Goal: Task Accomplishment & Management: Complete application form

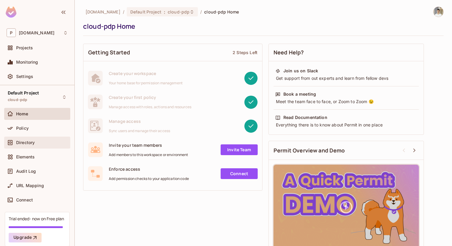
click at [28, 142] on span "Directory" at bounding box center [25, 142] width 19 height 5
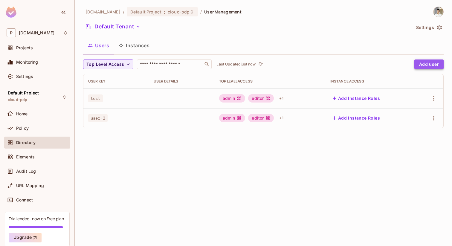
click at [424, 62] on button "Add user" at bounding box center [428, 64] width 29 height 10
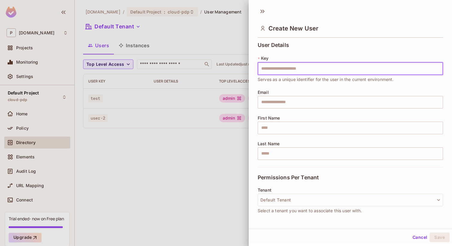
click at [400, 69] on input "text" at bounding box center [350, 68] width 185 height 13
type input "******"
click at [333, 193] on div "Tenant Default Tenant Select a tenant you want to associate this user with." at bounding box center [350, 201] width 185 height 26
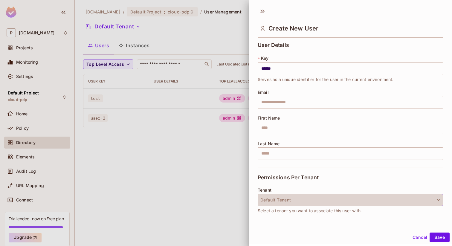
click at [332, 198] on button "Default Tenant" at bounding box center [350, 200] width 185 height 13
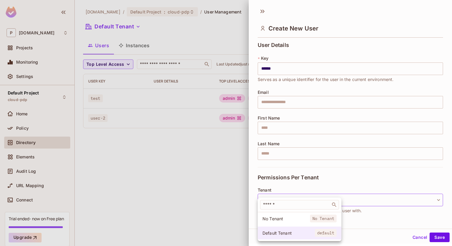
click at [306, 228] on li "Default Tenant default" at bounding box center [300, 233] width 84 height 13
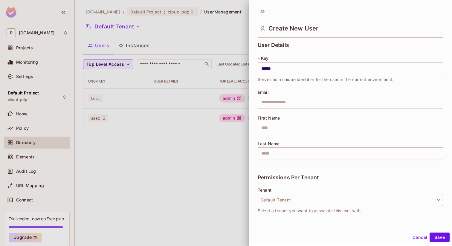
scroll to position [72, 0]
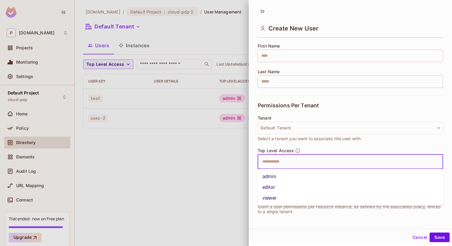
click at [324, 159] on input "text" at bounding box center [345, 162] width 172 height 12
click at [307, 178] on li "admin" at bounding box center [350, 176] width 185 height 11
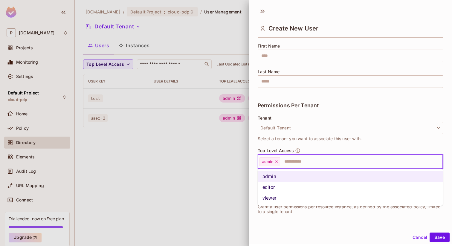
click at [323, 161] on input "text" at bounding box center [356, 162] width 151 height 12
click at [313, 184] on li "editor" at bounding box center [350, 187] width 185 height 11
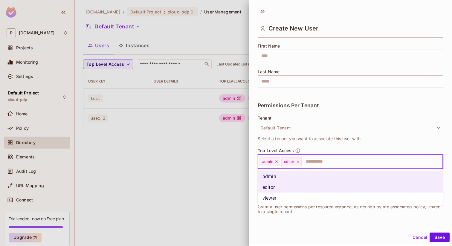
click at [332, 162] on input "text" at bounding box center [366, 162] width 129 height 12
click at [319, 193] on li "viewer" at bounding box center [350, 198] width 185 height 11
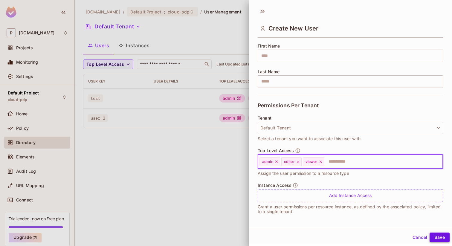
click at [441, 235] on button "Save" at bounding box center [439, 237] width 20 height 10
